Goal: Use online tool/utility: Utilize a website feature to perform a specific function

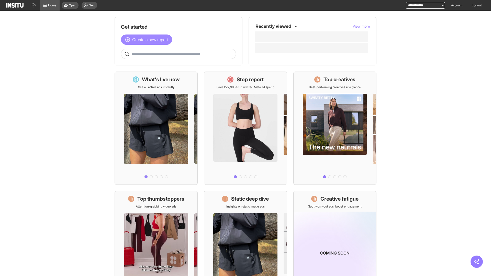
click at [148, 40] on span "Create a new report" at bounding box center [150, 40] width 36 height 6
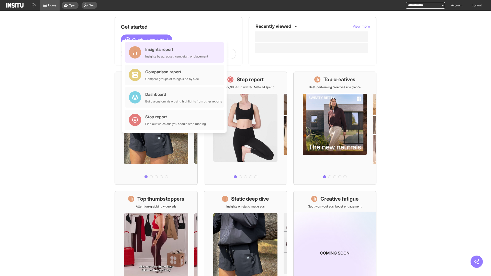
click at [176, 52] on div "Insights report Insights by ad, adset, campaign, or placement" at bounding box center [176, 52] width 63 height 12
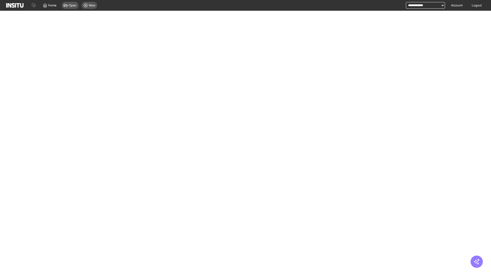
select select "**"
